Goal: Task Accomplishment & Management: Use online tool/utility

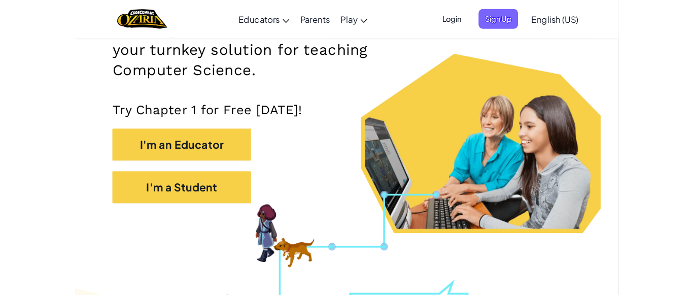
scroll to position [190, 0]
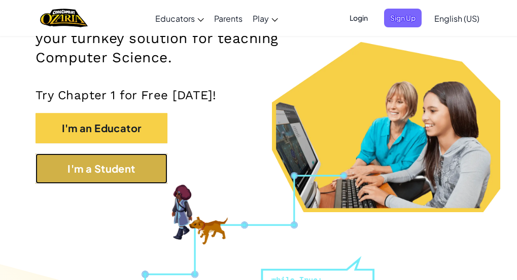
click at [120, 161] on button "I'm a Student" at bounding box center [102, 169] width 132 height 30
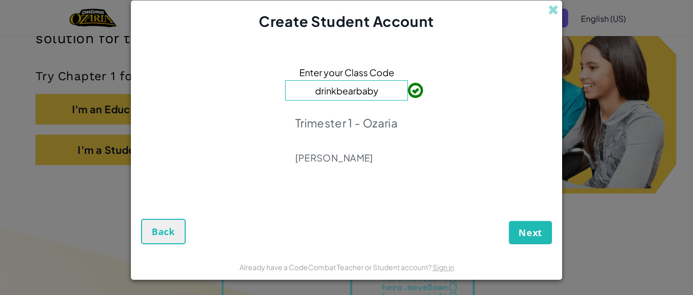
type input "drinkbearbaby"
click at [516, 238] on span "Next" at bounding box center [530, 232] width 24 height 12
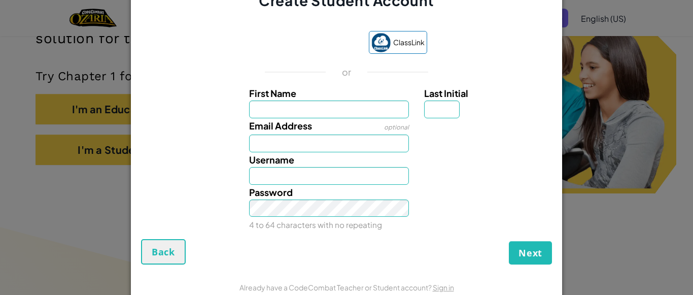
click at [299, 109] on input "First Name" at bounding box center [329, 109] width 160 height 18
type input "ozzy"
type input "Ozzy"
click at [430, 116] on input "Last Initial" at bounding box center [442, 109] width 36 height 18
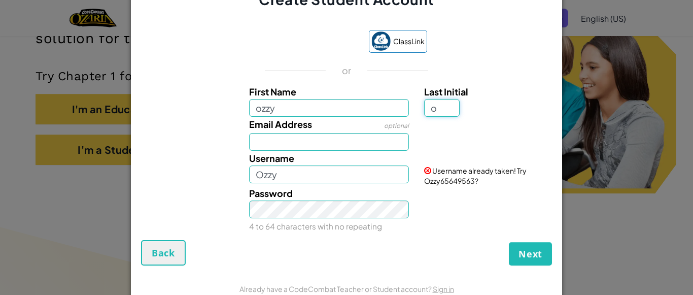
type input "o"
type input "OzzyO"
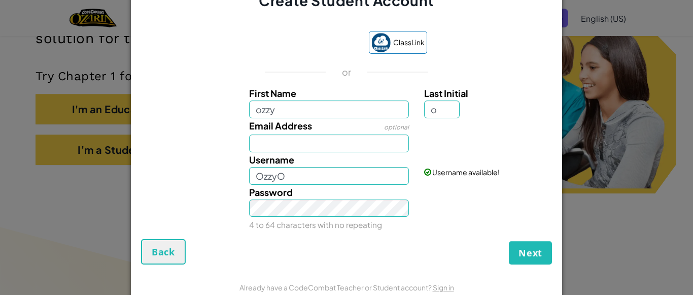
click at [516, 203] on div "Create Student Account ClassLink or First Name ozzy Last Initial o Email Addres…" at bounding box center [346, 147] width 693 height 295
click at [331, 149] on input "Email Address" at bounding box center [329, 143] width 160 height 18
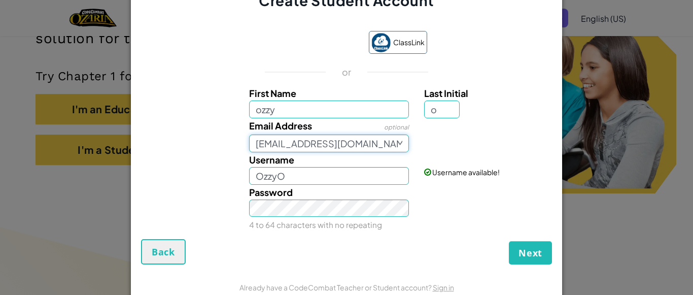
type input "1317030053@nsd131.org"
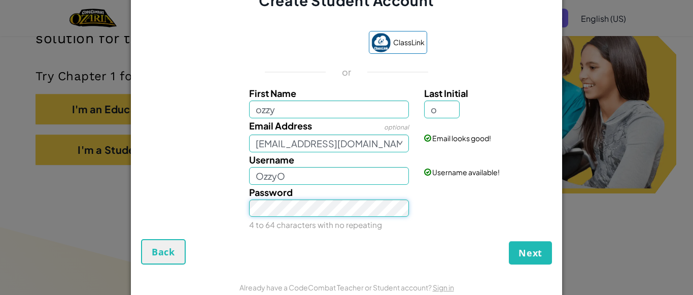
click at [509, 241] on button "Next" at bounding box center [530, 252] width 43 height 23
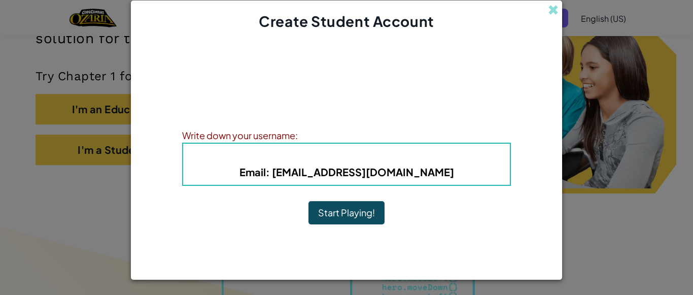
click at [355, 209] on button "Start Playing!" at bounding box center [346, 212] width 76 height 23
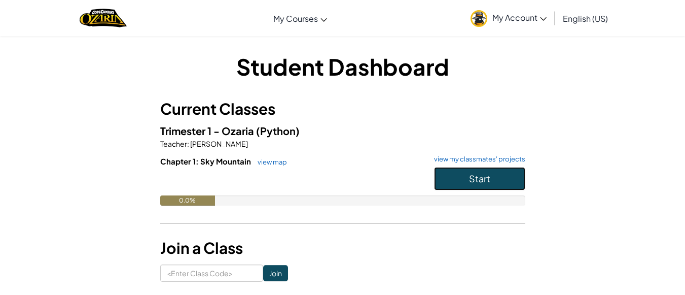
click at [468, 184] on button "Start" at bounding box center [479, 178] width 91 height 23
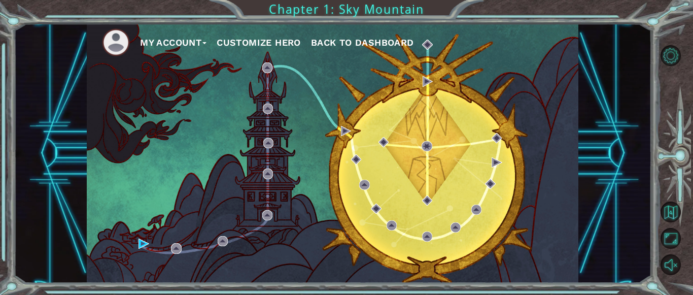
click at [141, 257] on div "My Account Customize Hero Back to Dashboard" at bounding box center [332, 152] width 491 height 259
click at [140, 244] on img at bounding box center [143, 243] width 10 height 10
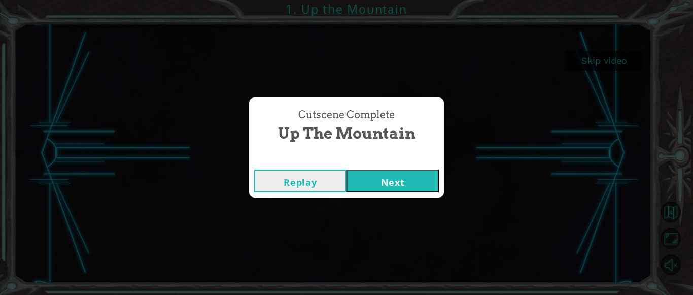
click at [383, 174] on button "Next" at bounding box center [392, 180] width 92 height 23
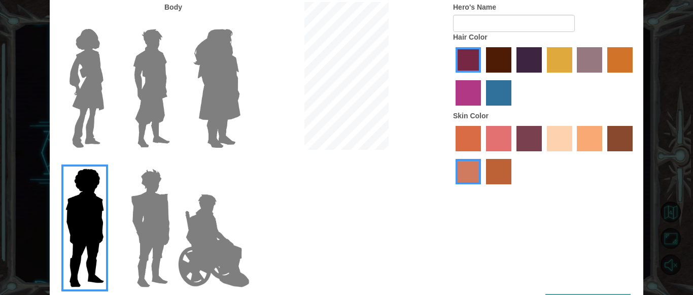
click at [146, 205] on img at bounding box center [150, 227] width 47 height 127
click at [174, 162] on input "Hero Garnet" at bounding box center [174, 162] width 0 height 0
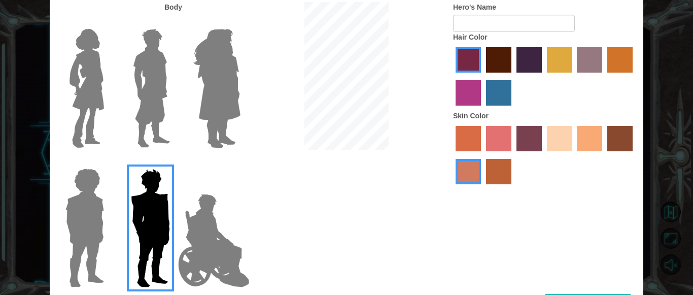
click at [199, 240] on img at bounding box center [214, 240] width 80 height 101
click at [240, 162] on input "Hero Jamie" at bounding box center [240, 162] width 0 height 0
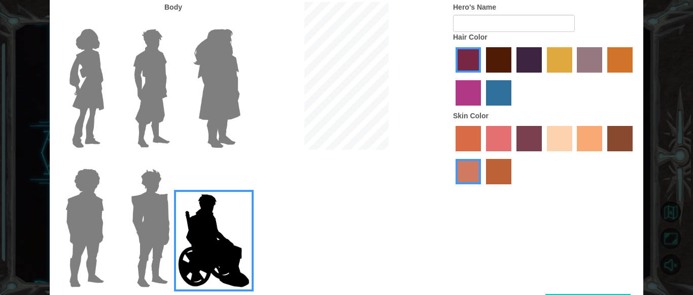
click at [226, 92] on img at bounding box center [216, 88] width 55 height 127
click at [240, 22] on input "Hero Amethyst" at bounding box center [240, 22] width 0 height 0
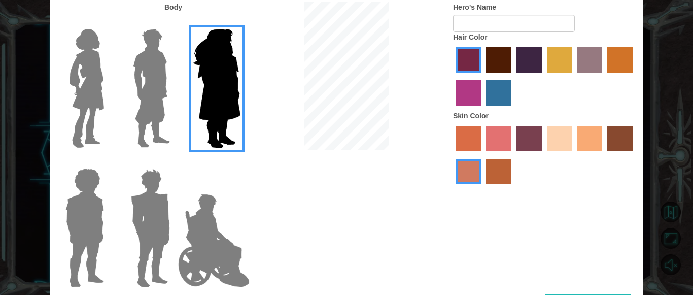
click at [164, 111] on img at bounding box center [151, 88] width 45 height 127
click at [174, 22] on input "Hero Lars" at bounding box center [174, 22] width 0 height 0
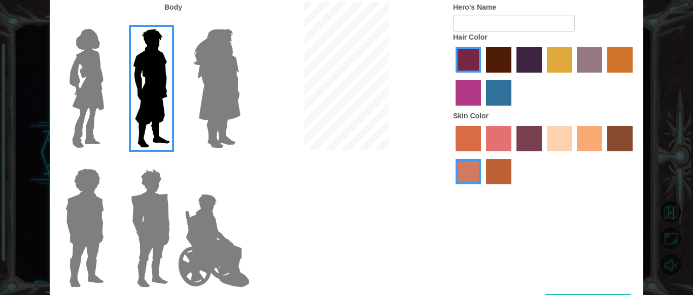
click at [97, 115] on img at bounding box center [86, 88] width 43 height 127
click at [108, 22] on input "Hero Connie" at bounding box center [108, 22] width 0 height 0
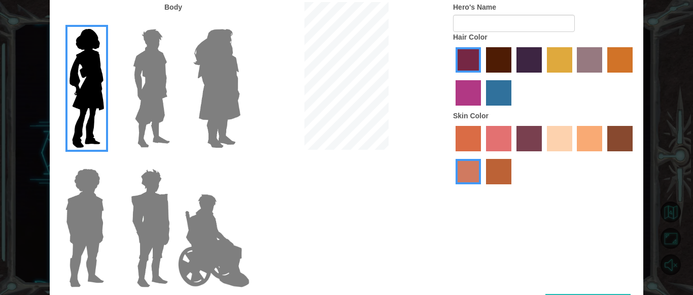
click at [114, 110] on div at bounding box center [83, 84] width 66 height 139
click at [159, 103] on img at bounding box center [151, 88] width 45 height 127
click at [174, 22] on input "Hero Lars" at bounding box center [174, 22] width 0 height 0
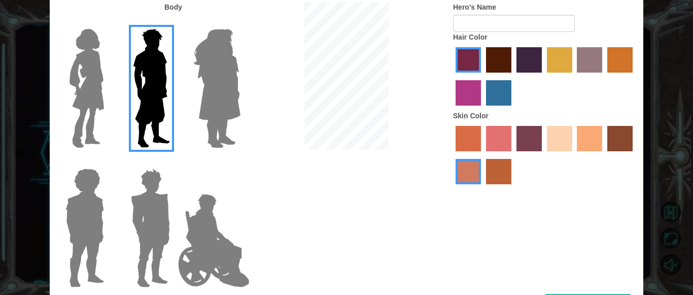
click at [493, 61] on label "maroon hair color" at bounding box center [498, 59] width 25 height 25
click at [482, 76] on input "maroon hair color" at bounding box center [482, 76] width 0 height 0
click at [564, 59] on label "tulip tree hair color" at bounding box center [559, 59] width 25 height 25
click at [543, 76] on input "tulip tree hair color" at bounding box center [543, 76] width 0 height 0
click at [586, 62] on label "bazaar hair color" at bounding box center [589, 59] width 25 height 25
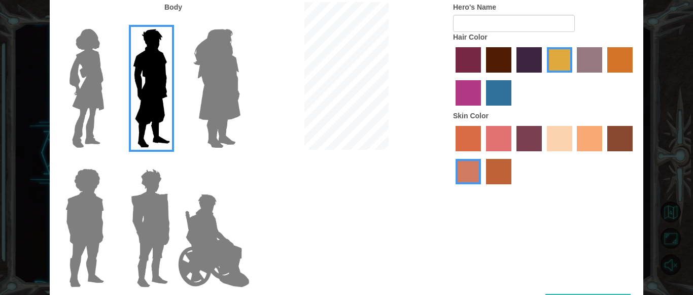
click at [574, 76] on input "bazaar hair color" at bounding box center [574, 76] width 0 height 0
click at [612, 56] on label "gold drop hair color" at bounding box center [619, 59] width 25 height 25
click at [604, 76] on input "gold drop hair color" at bounding box center [604, 76] width 0 height 0
click at [479, 60] on label "paprika hair color" at bounding box center [467, 59] width 25 height 25
click at [452, 76] on input "paprika hair color" at bounding box center [452, 76] width 0 height 0
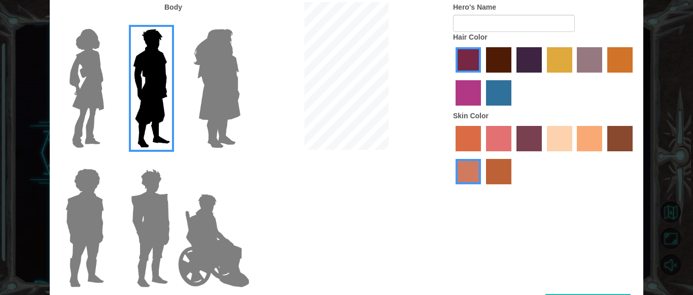
click at [479, 143] on label "sorbus skin color" at bounding box center [467, 138] width 25 height 25
click at [452, 155] on input "sorbus skin color" at bounding box center [452, 155] width 0 height 0
click at [549, 139] on label "sandy beach skin color" at bounding box center [559, 138] width 25 height 25
click at [543, 155] on input "sandy beach skin color" at bounding box center [543, 155] width 0 height 0
click at [585, 136] on label "tacao skin color" at bounding box center [589, 138] width 25 height 25
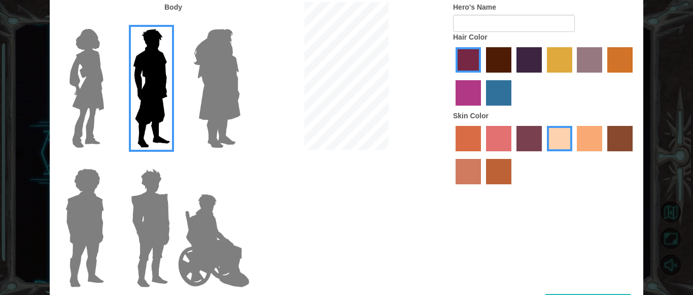
click at [574, 155] on input "tacao skin color" at bounding box center [574, 155] width 0 height 0
click at [95, 208] on img at bounding box center [84, 227] width 47 height 127
click at [108, 162] on input "Hero Steven" at bounding box center [108, 162] width 0 height 0
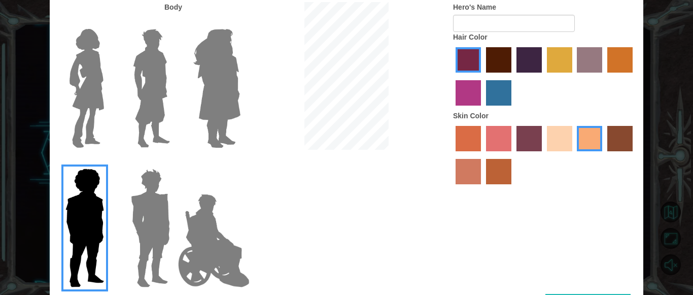
click at [159, 100] on img at bounding box center [151, 88] width 45 height 127
click at [174, 22] on input "Hero Lars" at bounding box center [174, 22] width 0 height 0
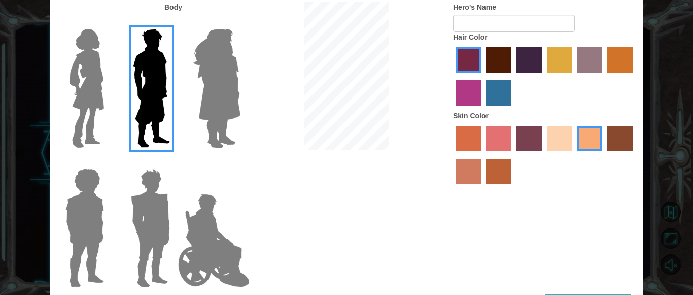
click at [500, 58] on label "maroon hair color" at bounding box center [498, 59] width 25 height 25
click at [482, 76] on input "maroon hair color" at bounding box center [482, 76] width 0 height 0
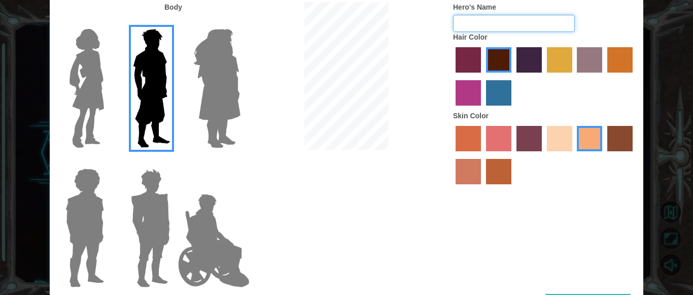
click at [504, 25] on input "Hero's Name" at bounding box center [514, 23] width 122 height 17
type input "deez nust"
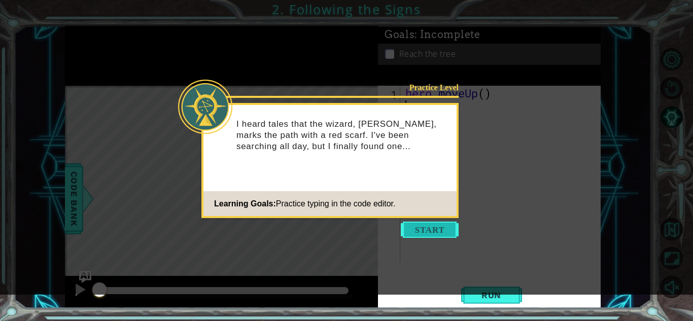
click at [428, 232] on button "Start" at bounding box center [430, 230] width 58 height 16
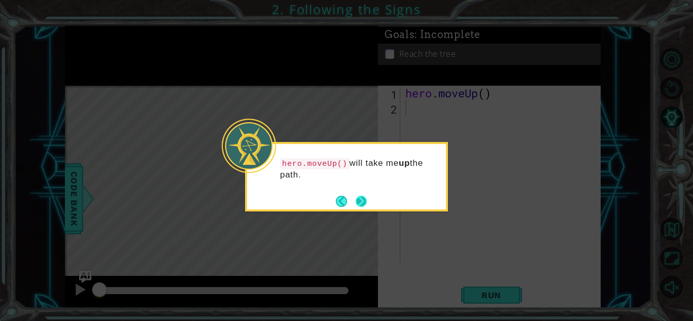
click at [362, 207] on button "Next" at bounding box center [361, 201] width 11 height 11
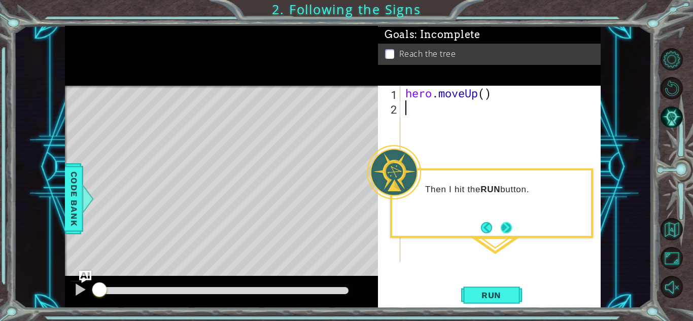
click at [505, 230] on button "Next" at bounding box center [506, 227] width 11 height 11
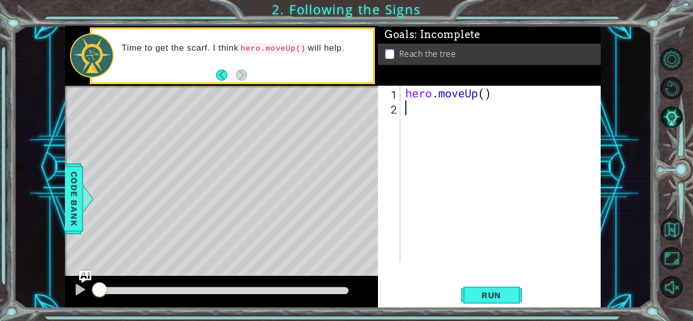
type textarea "h"
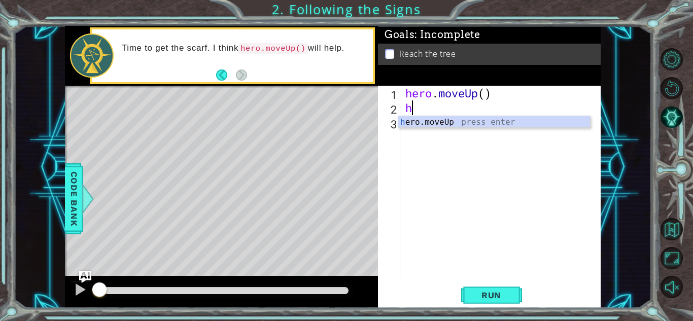
click at [455, 125] on div "h ero.moveUp press enter" at bounding box center [494, 134] width 192 height 37
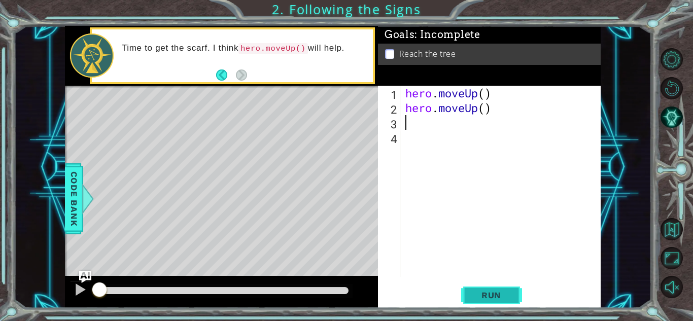
click at [494, 288] on button "Run" at bounding box center [491, 295] width 61 height 22
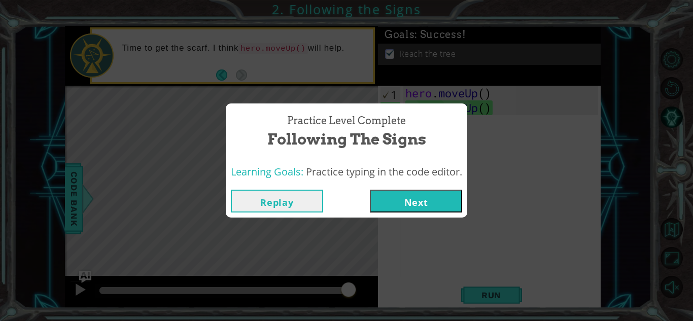
click at [414, 199] on button "Next" at bounding box center [416, 201] width 92 height 23
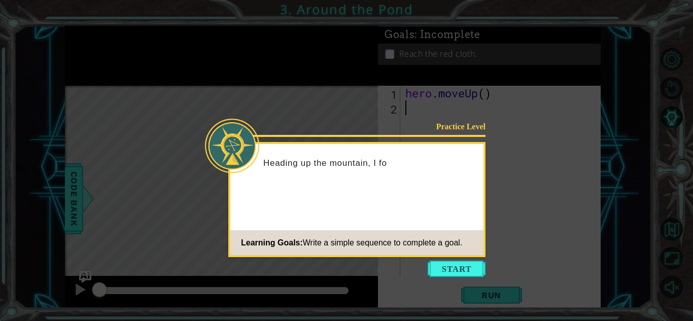
click at [436, 256] on div "Practice Level Heading up the mountain, I fo Learning Goals: Write a simple seq…" at bounding box center [356, 199] width 257 height 115
click at [446, 268] on button "Start" at bounding box center [457, 269] width 58 height 16
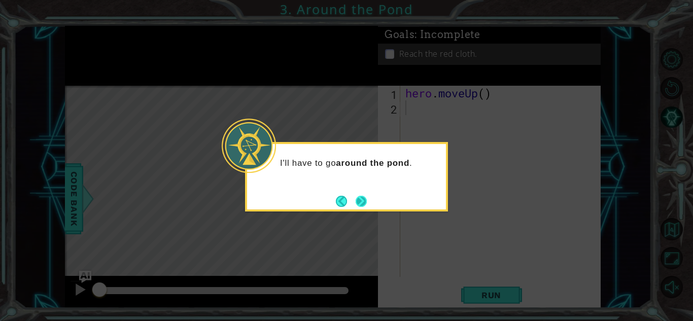
click at [361, 204] on button "Next" at bounding box center [361, 201] width 11 height 11
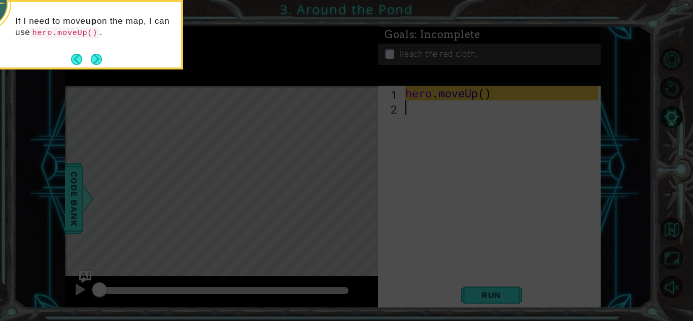
click at [64, 43] on div "If I need to move up on the map, I can use hero.moveUp() ." at bounding box center [81, 32] width 199 height 52
click at [118, 74] on icon at bounding box center [346, 48] width 693 height 546
click at [101, 63] on button "Next" at bounding box center [96, 59] width 11 height 11
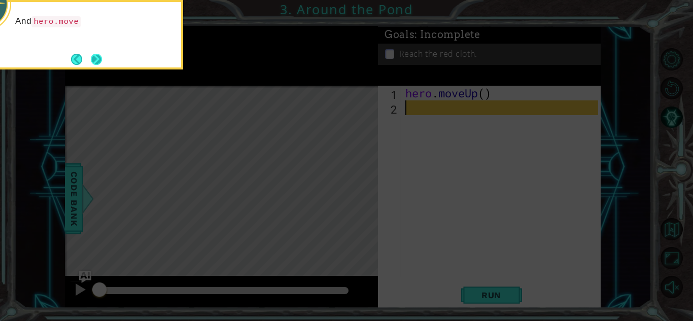
click at [100, 63] on button "Next" at bounding box center [96, 59] width 11 height 11
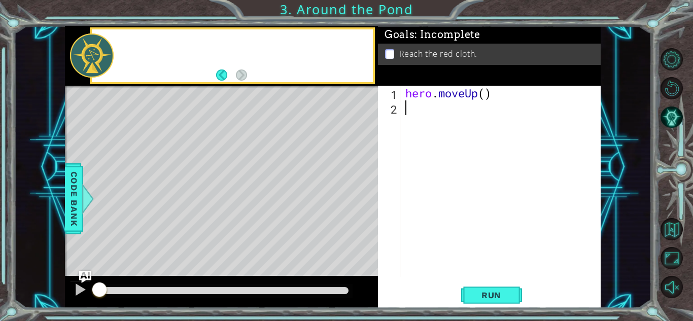
click at [472, 104] on div "hero . moveUp ( )" at bounding box center [503, 196] width 200 height 221
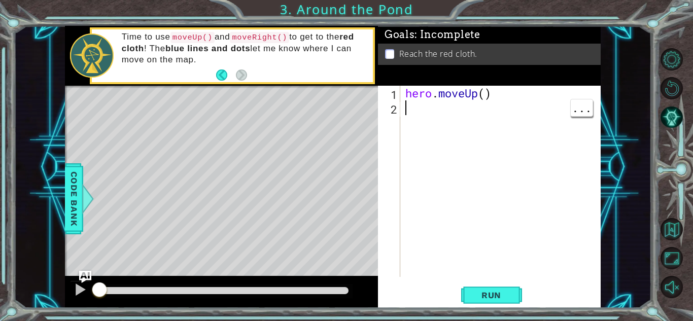
type textarea "h"
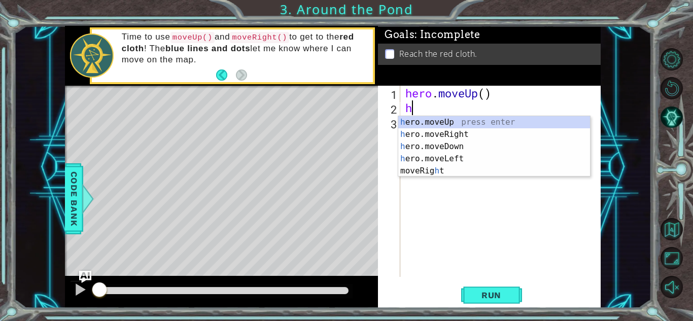
click at [465, 133] on div "h ero.moveUp press enter h ero.moveRight press enter h ero.moveDown press enter…" at bounding box center [494, 158] width 192 height 85
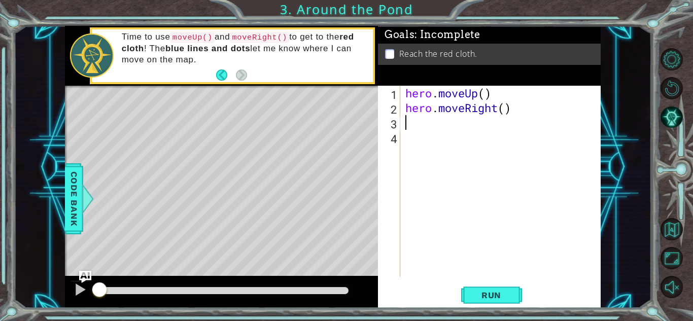
click at [431, 125] on div "hero . moveUp ( ) hero . moveRight ( )" at bounding box center [503, 196] width 200 height 221
click at [582, 126] on span "..." at bounding box center [582, 122] width 22 height 17
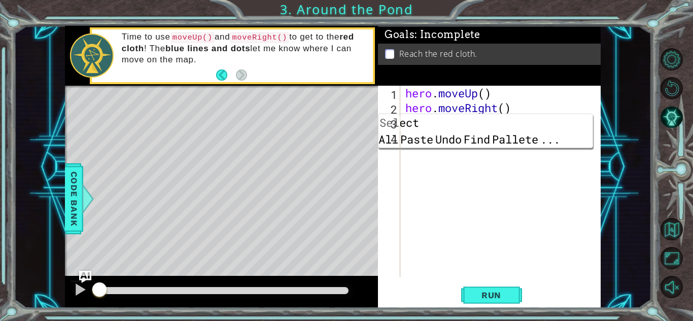
click at [511, 173] on div "hero . moveUp ( ) hero . moveRight ( )" at bounding box center [503, 196] width 200 height 221
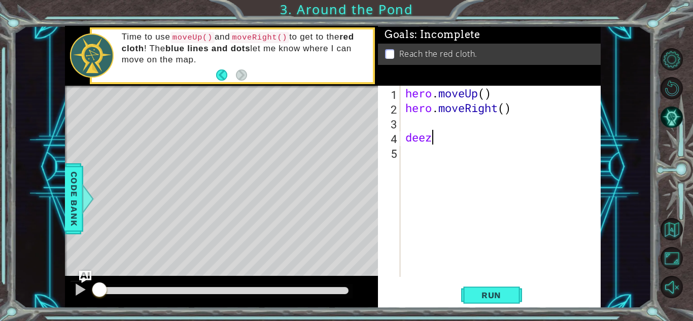
scroll to position [0, 1]
type textarea "d"
click at [441, 129] on div "hero . moveUp ( ) hero . moveRight ( )" at bounding box center [503, 196] width 200 height 221
click at [482, 122] on div "hero . moveUp ( ) hero . moveRight ( )" at bounding box center [503, 196] width 200 height 221
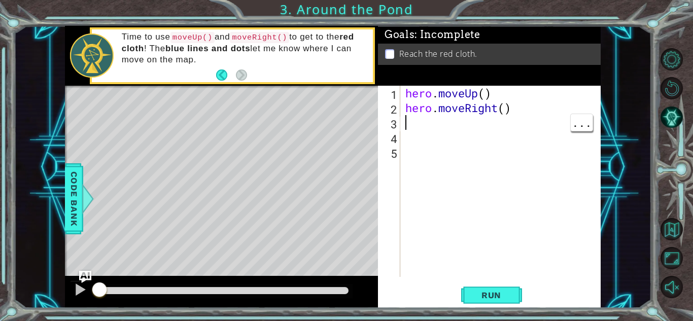
type textarea "h"
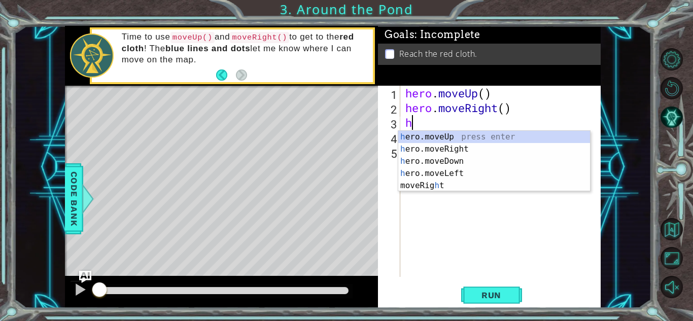
click at [477, 139] on div "h ero.moveUp press enter h ero.moveRight press enter h ero.moveDown press enter…" at bounding box center [494, 173] width 192 height 85
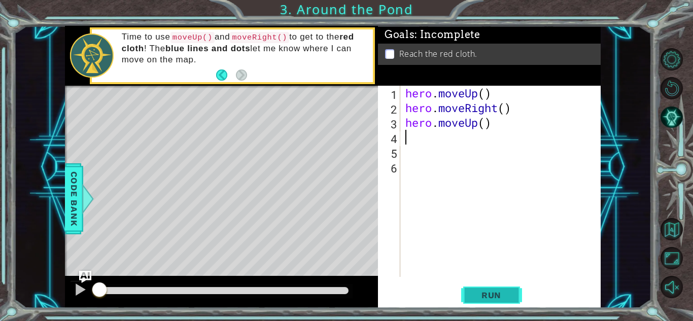
click at [496, 294] on span "Run" at bounding box center [491, 295] width 40 height 10
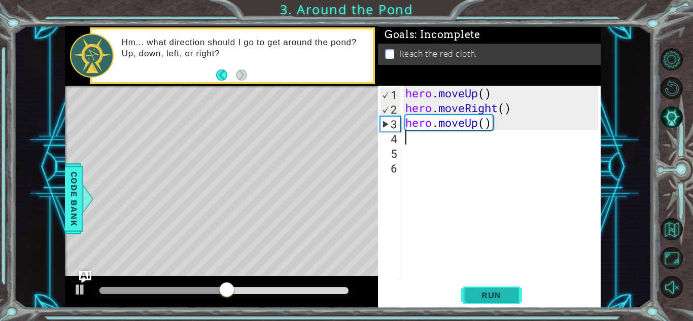
type textarea "h"
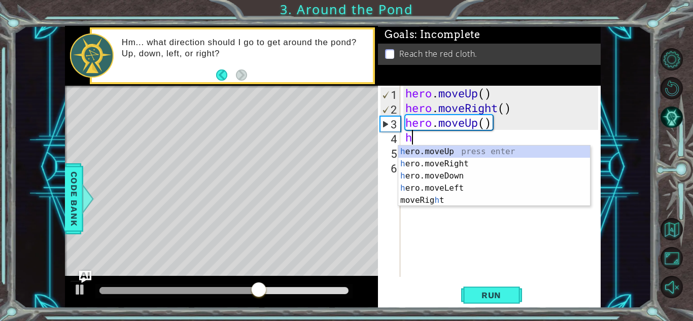
click at [467, 154] on div "h ero.moveUp press enter h ero.moveRight press enter h ero.moveDown press enter…" at bounding box center [494, 188] width 192 height 85
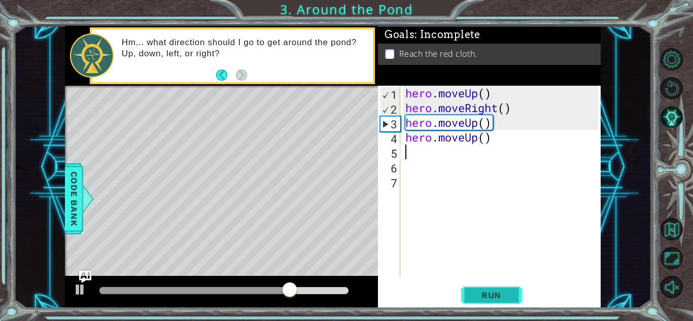
click at [509, 294] on span "Run" at bounding box center [491, 295] width 40 height 10
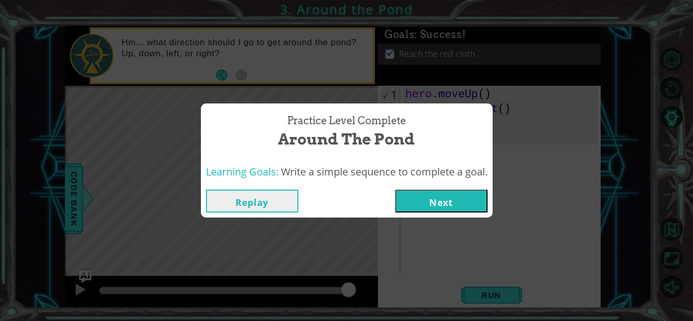
click at [456, 197] on button "Next" at bounding box center [441, 201] width 92 height 23
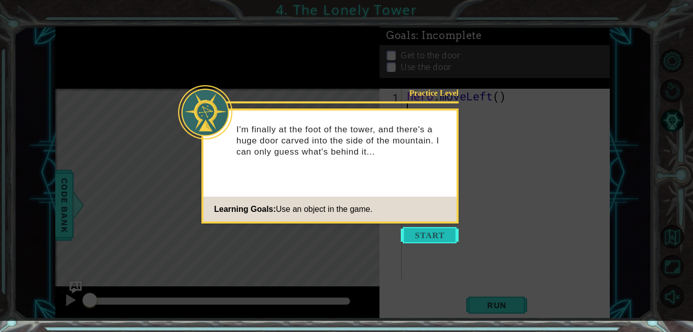
click at [430, 232] on button "Start" at bounding box center [430, 235] width 58 height 16
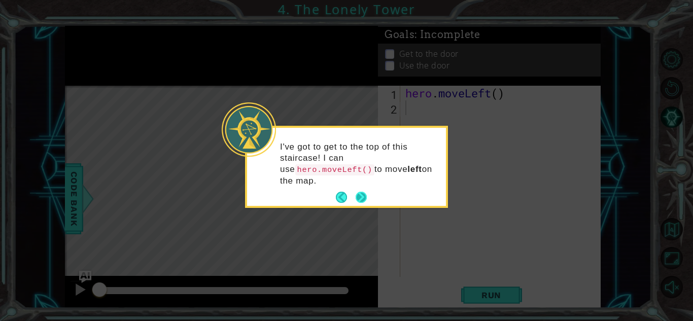
click at [362, 192] on button "Next" at bounding box center [361, 197] width 11 height 11
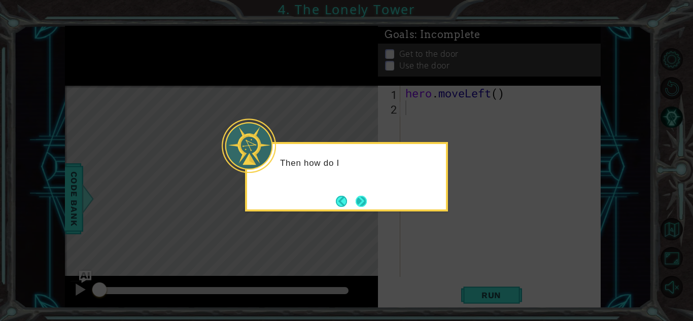
click at [366, 207] on button "Next" at bounding box center [361, 201] width 11 height 11
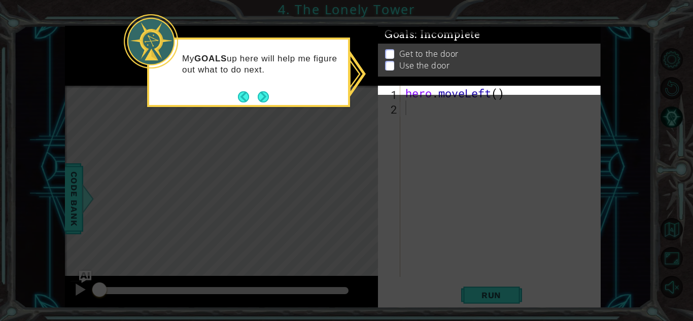
click at [387, 58] on p at bounding box center [389, 59] width 9 height 10
click at [264, 96] on button "Next" at bounding box center [263, 96] width 11 height 11
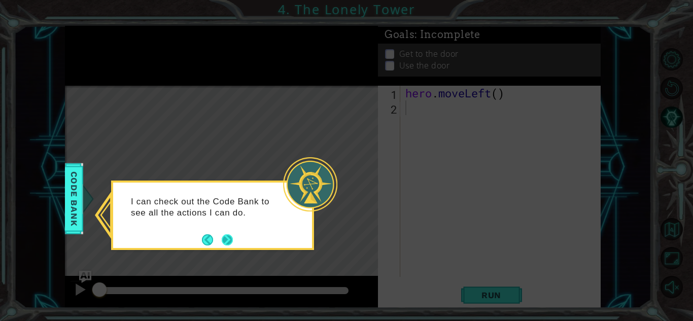
click at [227, 240] on button "Next" at bounding box center [227, 239] width 11 height 11
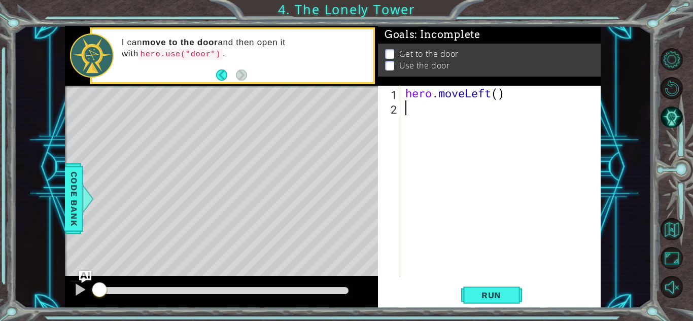
click at [415, 105] on div "hero . moveLeft ( )" at bounding box center [503, 196] width 200 height 221
click at [442, 113] on div "hero . moveLeft ( )" at bounding box center [503, 196] width 200 height 221
type textarea "h"
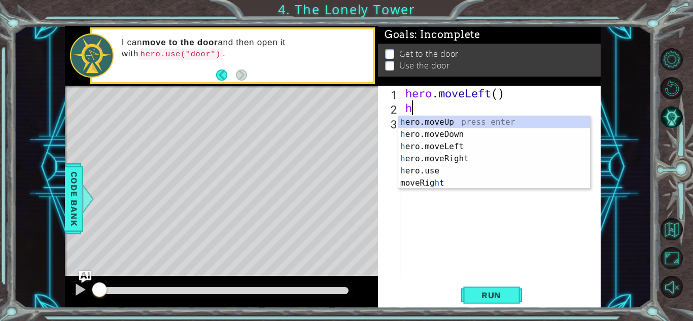
click at [424, 121] on div "h ero.moveUp press enter h ero.moveDown press enter h ero.moveLeft press enter …" at bounding box center [494, 164] width 192 height 97
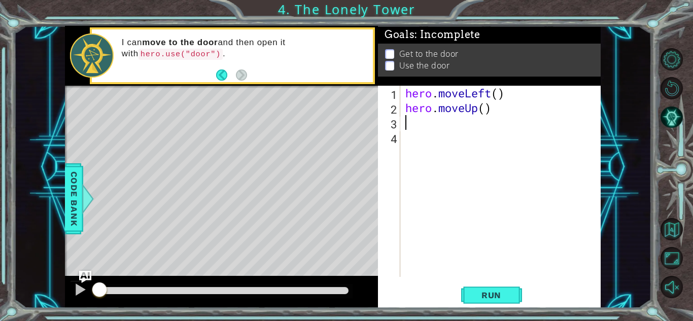
click at [423, 120] on div "hero . moveLeft ( ) hero . moveUp ( )" at bounding box center [503, 196] width 200 height 221
type textarea "h"
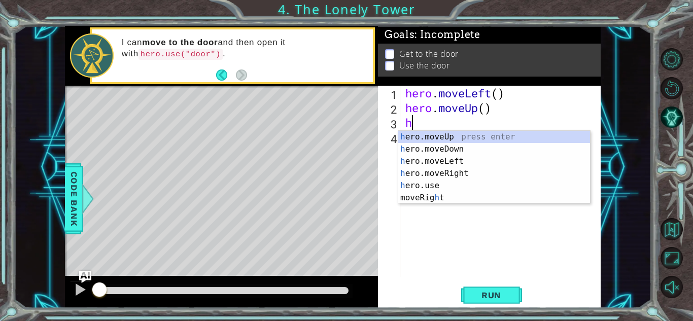
click at [429, 132] on div "h ero.moveUp press enter h ero.moveDown press enter h ero.moveLeft press enter …" at bounding box center [494, 179] width 192 height 97
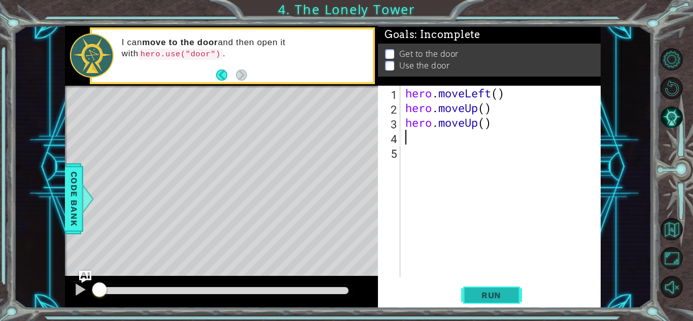
click at [485, 293] on span "Run" at bounding box center [491, 295] width 40 height 10
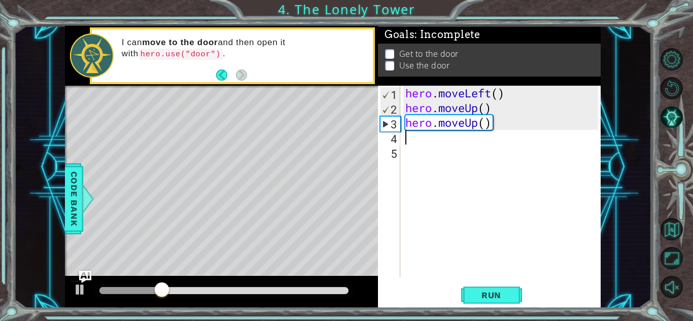
click at [422, 144] on div "hero . moveLeft ( ) hero . moveUp ( ) hero . moveUp ( )" at bounding box center [503, 196] width 200 height 221
type textarea "h"
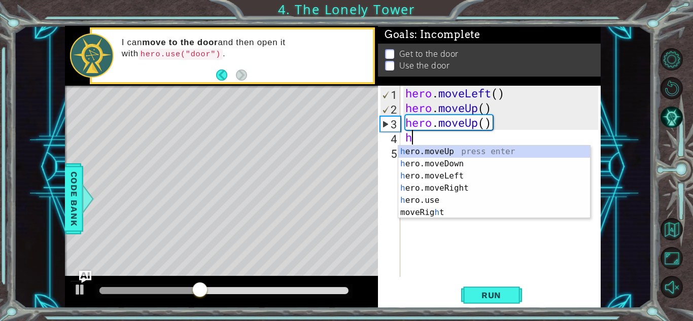
click at [432, 175] on div "h ero.moveUp press enter h ero.moveDown press enter h ero.moveLeft press enter …" at bounding box center [494, 194] width 192 height 97
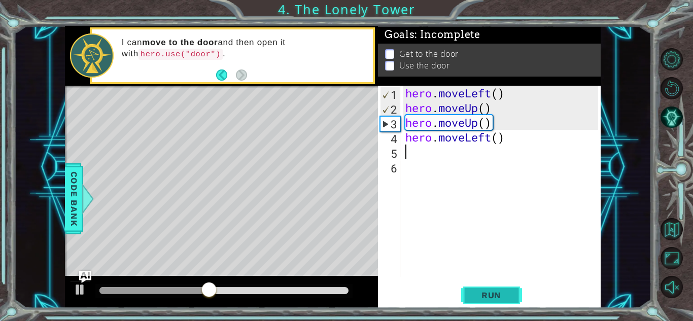
click at [487, 294] on button "Run" at bounding box center [491, 295] width 61 height 22
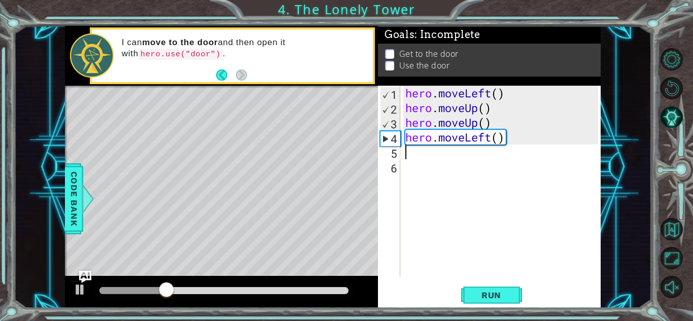
click at [274, 116] on div "Level Map" at bounding box center [299, 235] width 469 height 299
click at [431, 158] on div "hero . moveLeft ( ) hero . moveUp ( ) hero . moveUp ( ) hero . moveLeft ( )" at bounding box center [503, 196] width 200 height 221
type textarea "h"
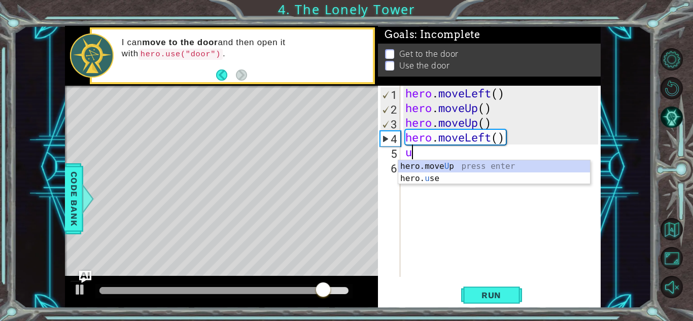
click at [440, 178] on div "hero.move U p press enter hero. u se press enter" at bounding box center [494, 184] width 192 height 49
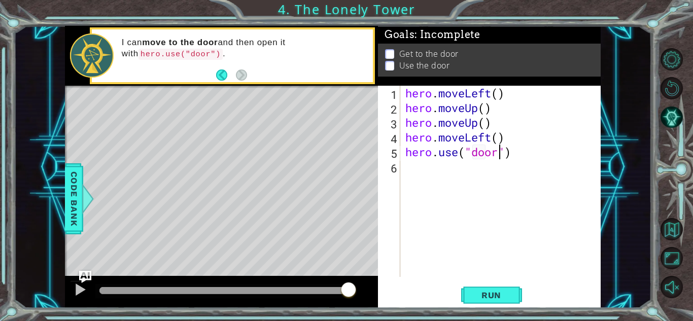
scroll to position [0, 4]
type textarea "hero.use("door")"
click at [484, 294] on span "Run" at bounding box center [491, 295] width 40 height 10
